Goal: Task Accomplishment & Management: Use online tool/utility

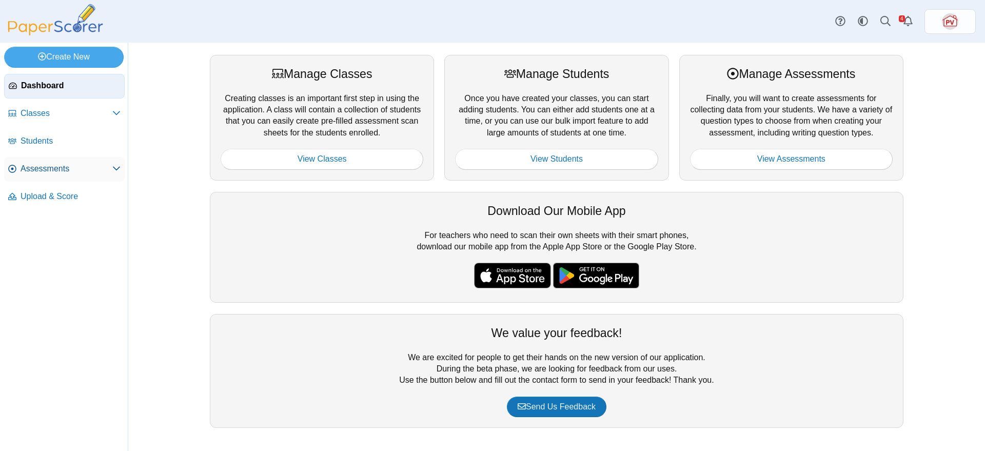
click at [36, 163] on span "Assessments" at bounding box center [67, 168] width 92 height 11
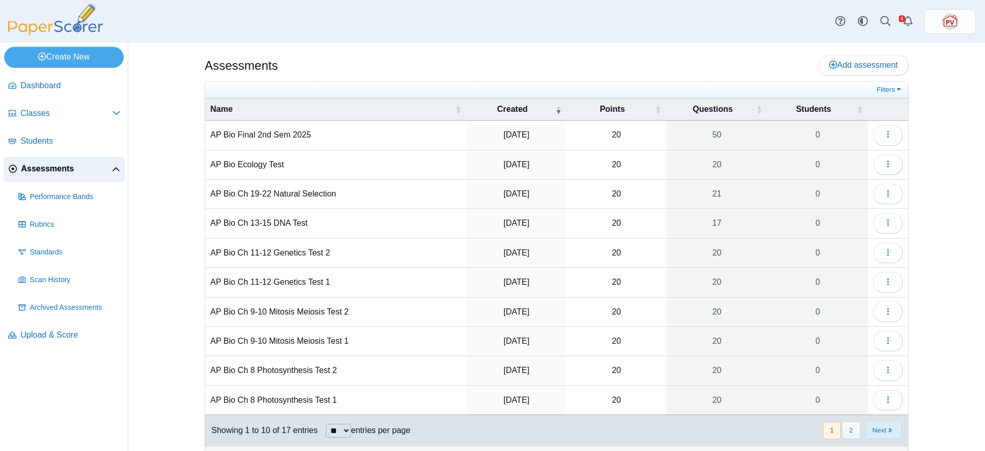
click at [878, 428] on button "Next" at bounding box center [883, 430] width 36 height 17
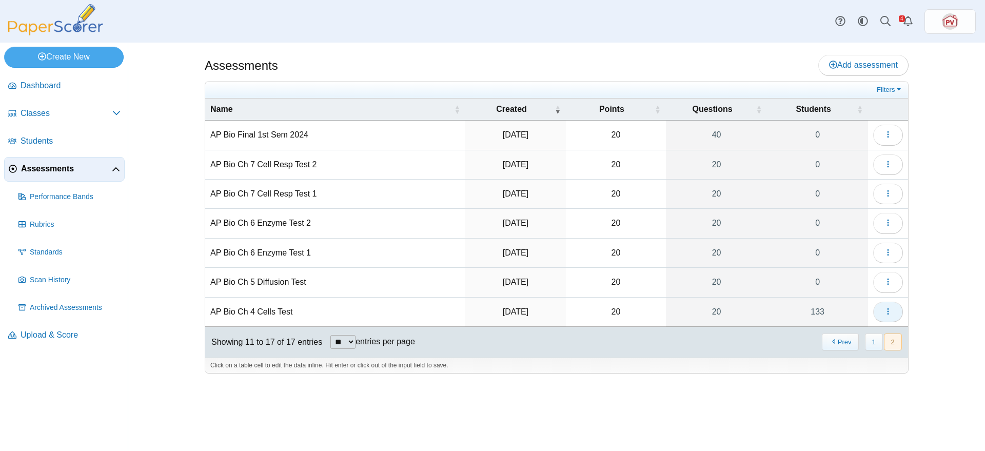
click at [884, 309] on icon "button" at bounding box center [888, 311] width 8 height 8
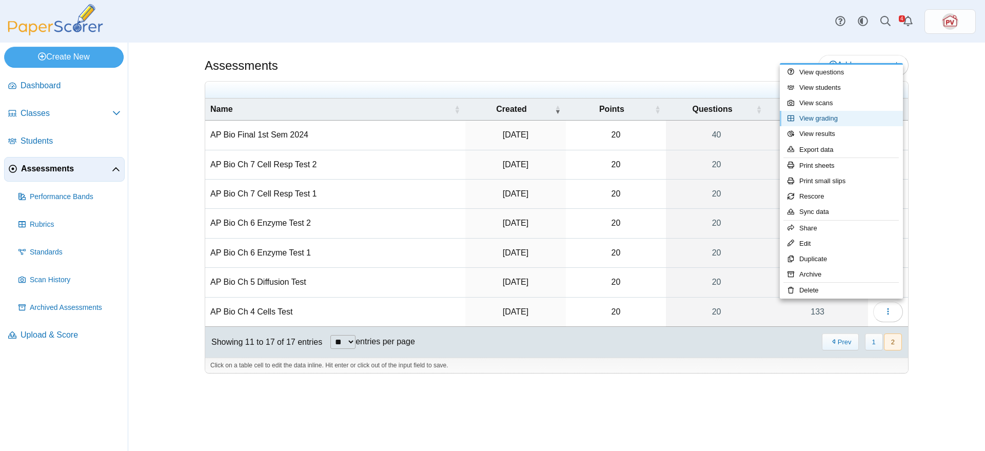
click at [839, 114] on link "View grading" at bounding box center [840, 118] width 123 height 15
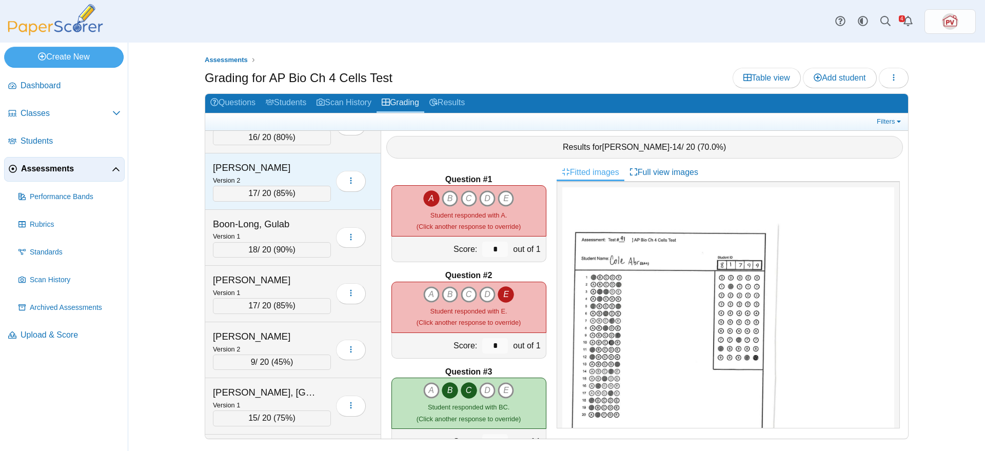
scroll to position [540, 0]
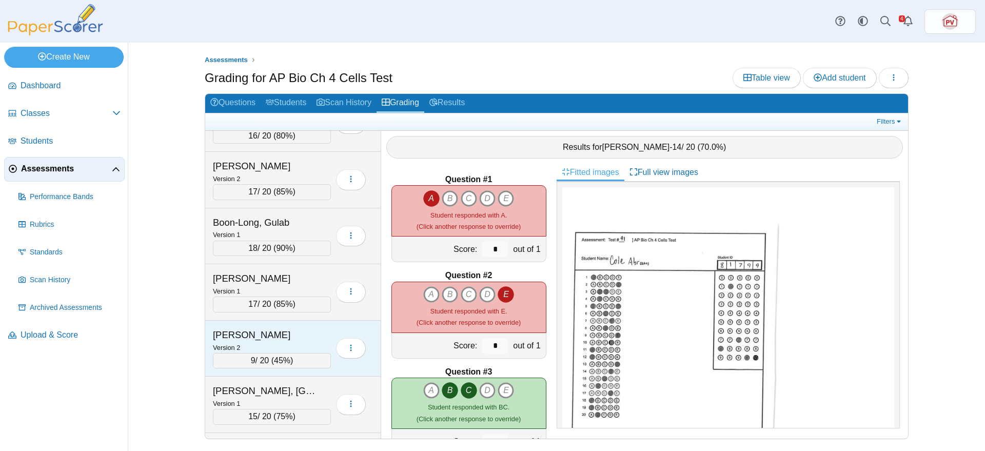
click at [286, 336] on div "Brennan, Maxwell" at bounding box center [264, 334] width 103 height 13
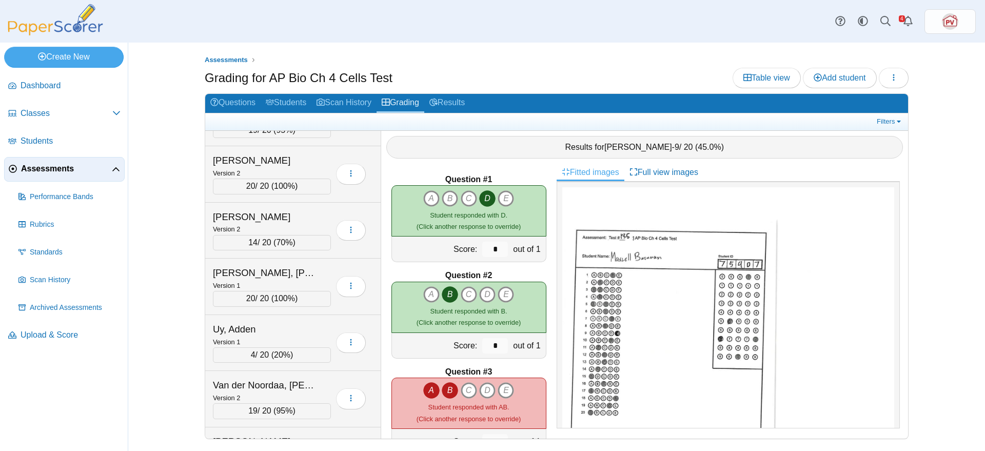
scroll to position [6630, 0]
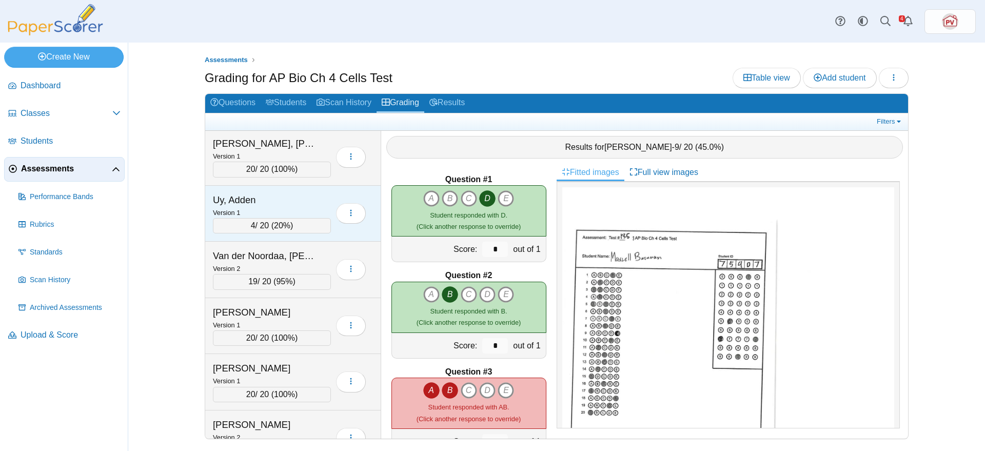
click at [296, 198] on div "Uy, Adden" at bounding box center [264, 199] width 103 height 13
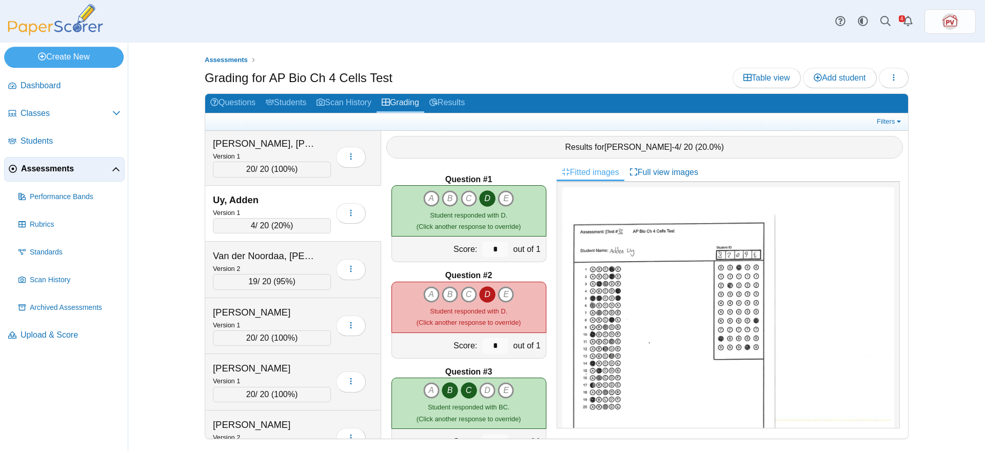
drag, startPoint x: 296, startPoint y: 198, endPoint x: 529, endPoint y: 62, distance: 270.3
click at [529, 62] on ul "Assessments" at bounding box center [557, 60] width 704 height 10
